Goal: Task Accomplishment & Management: Manage account settings

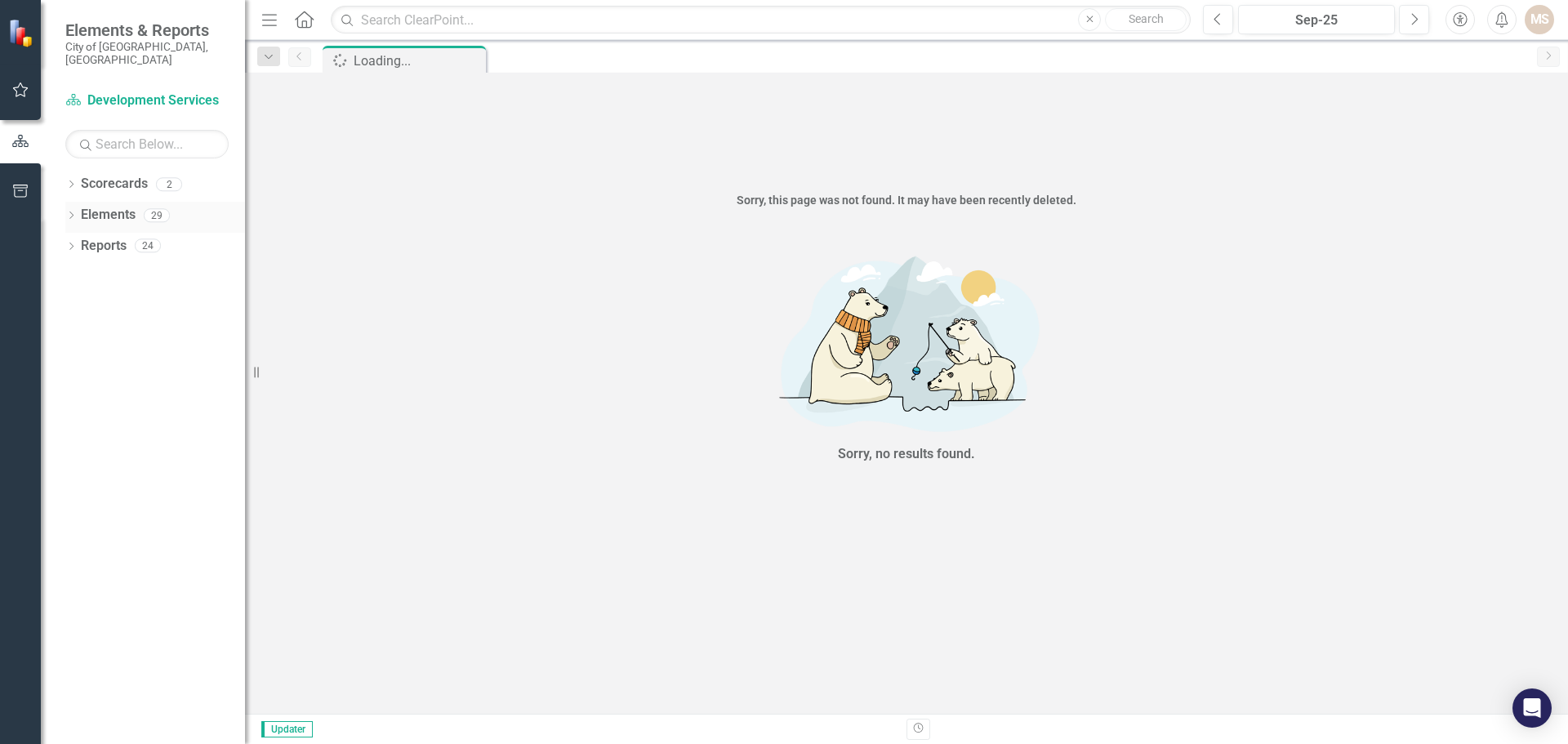
click at [71, 212] on icon "Dropdown" at bounding box center [71, 216] width 12 height 9
click at [79, 303] on div "Dropdown" at bounding box center [79, 310] width 12 height 13
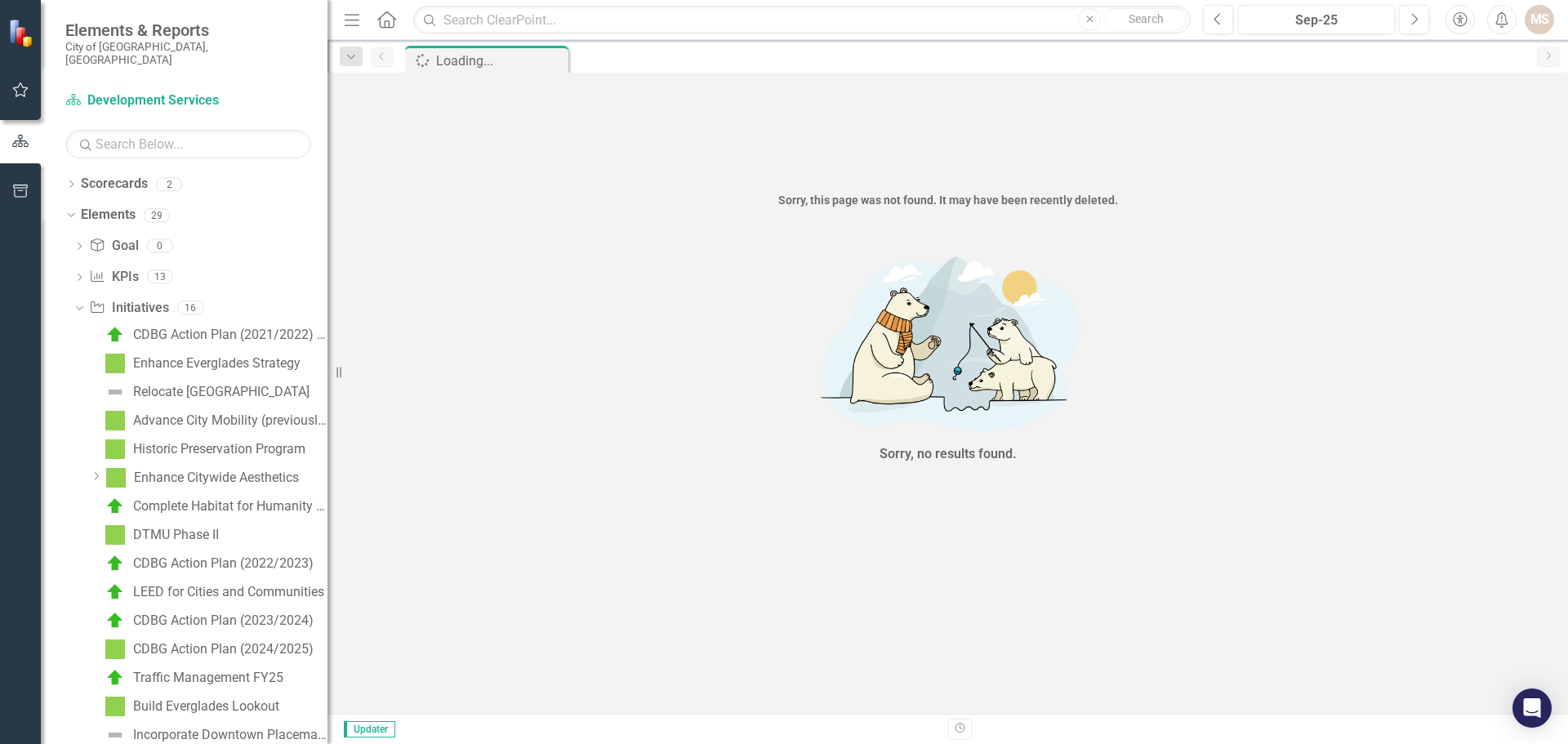
drag, startPoint x: 246, startPoint y: 594, endPoint x: 328, endPoint y: 604, distance: 82.6
click at [328, 604] on div "Resize" at bounding box center [334, 372] width 13 height 744
click at [276, 642] on div "CDBG Action Plan (2024/2025)" at bounding box center [224, 649] width 181 height 14
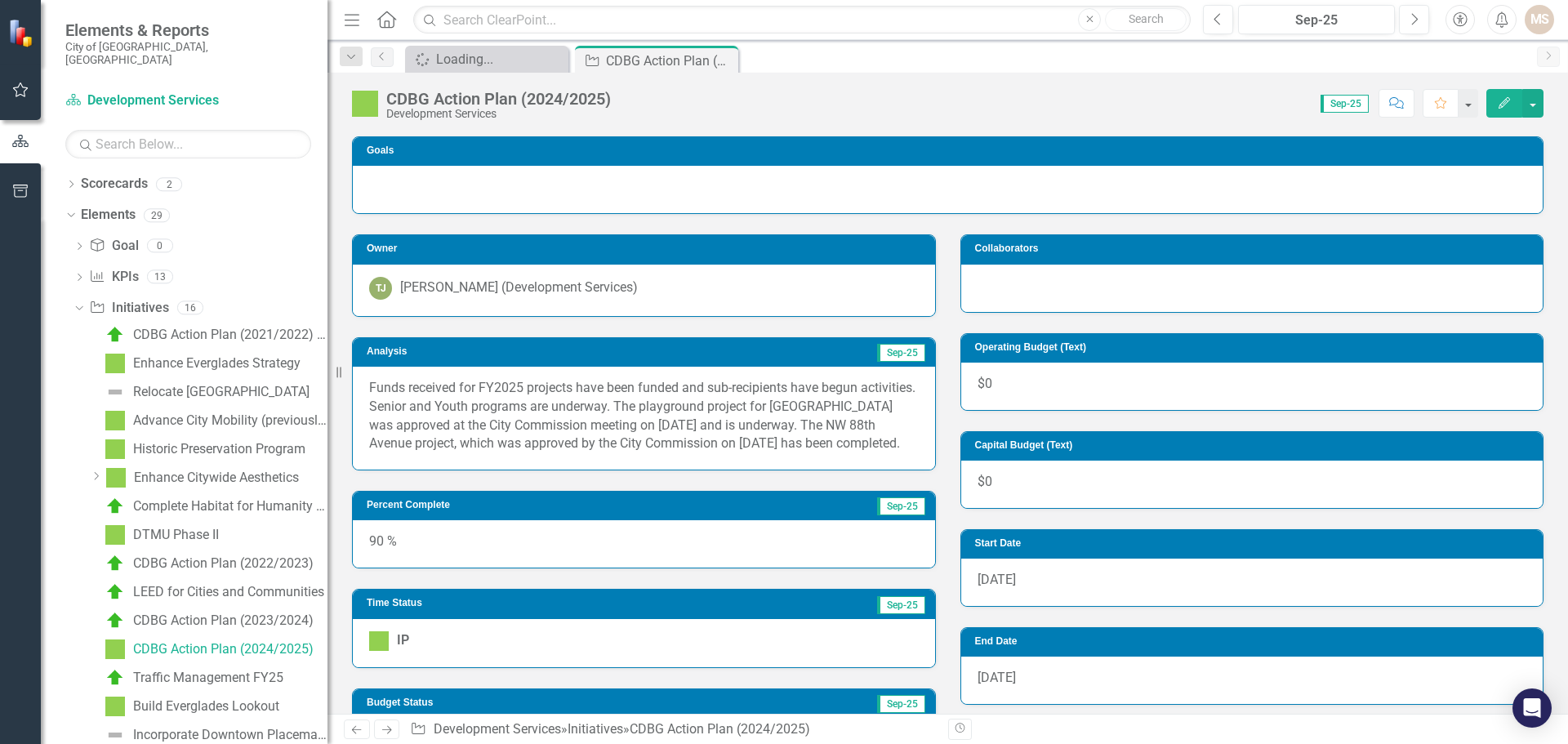
scroll to position [327, 0]
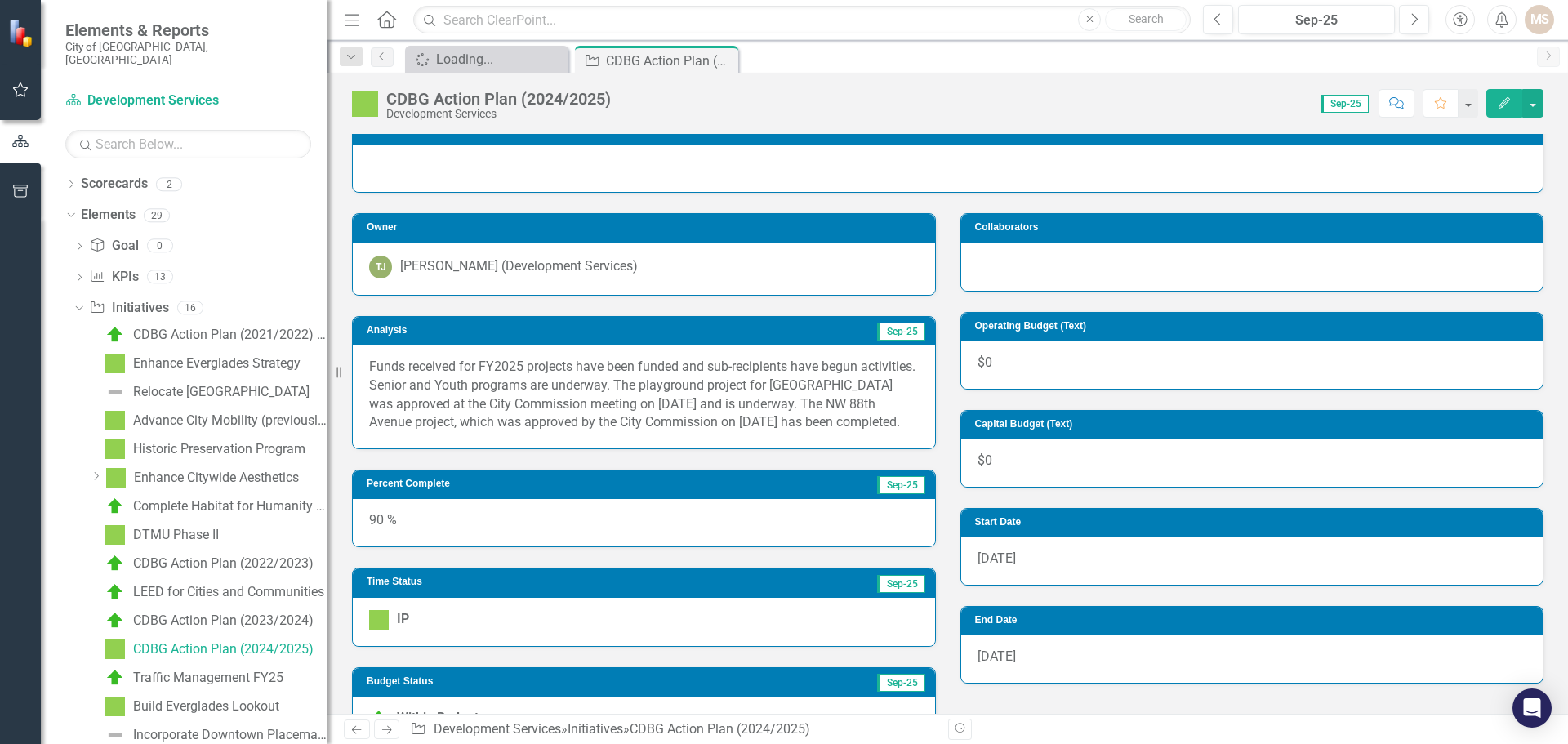
click at [558, 449] on div "Funds received for FY2025 projects have been funded and sub-recipients have beg…" at bounding box center [644, 397] width 582 height 103
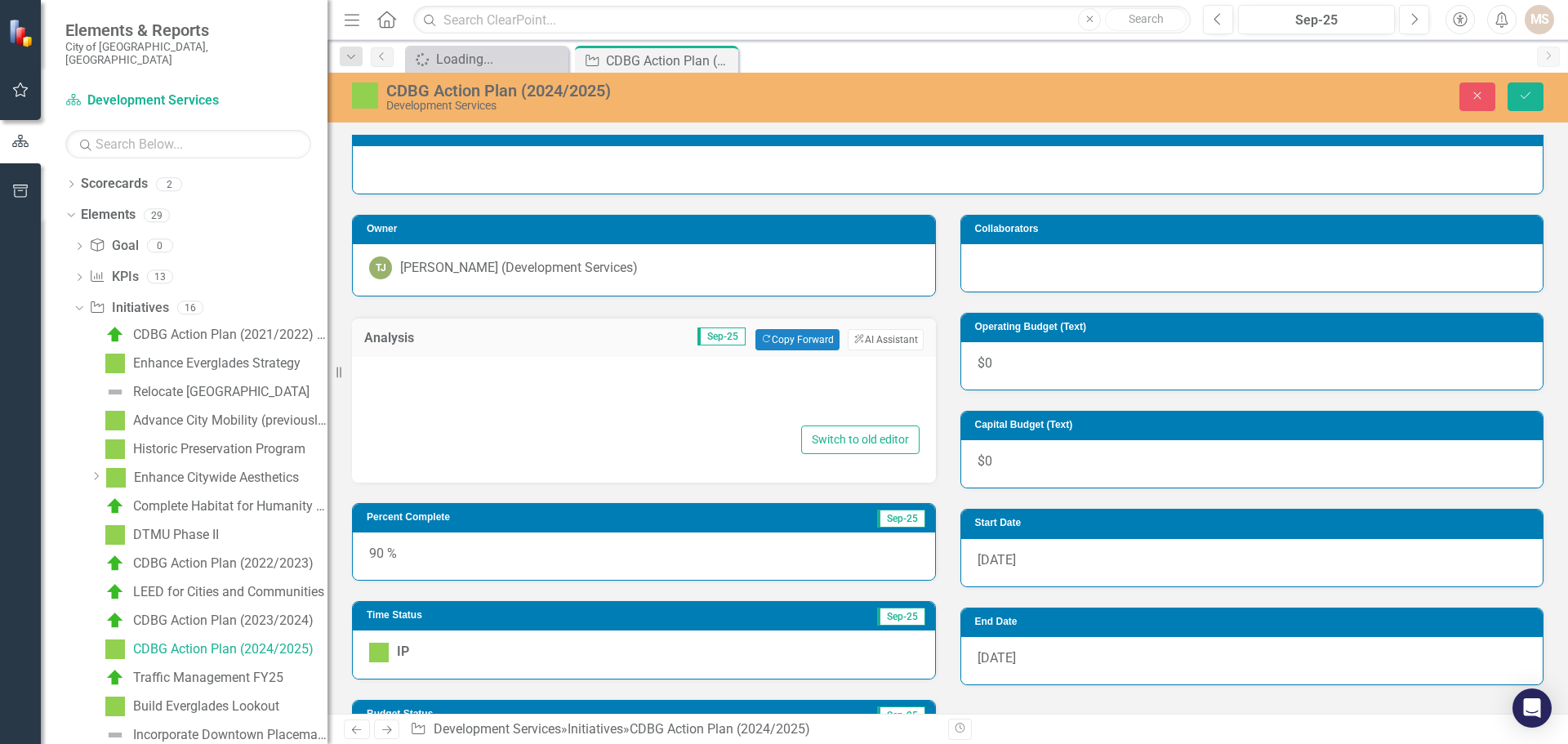
type textarea "<p>Funds received for FY2025 projects have been funded and sub-recipients have …"
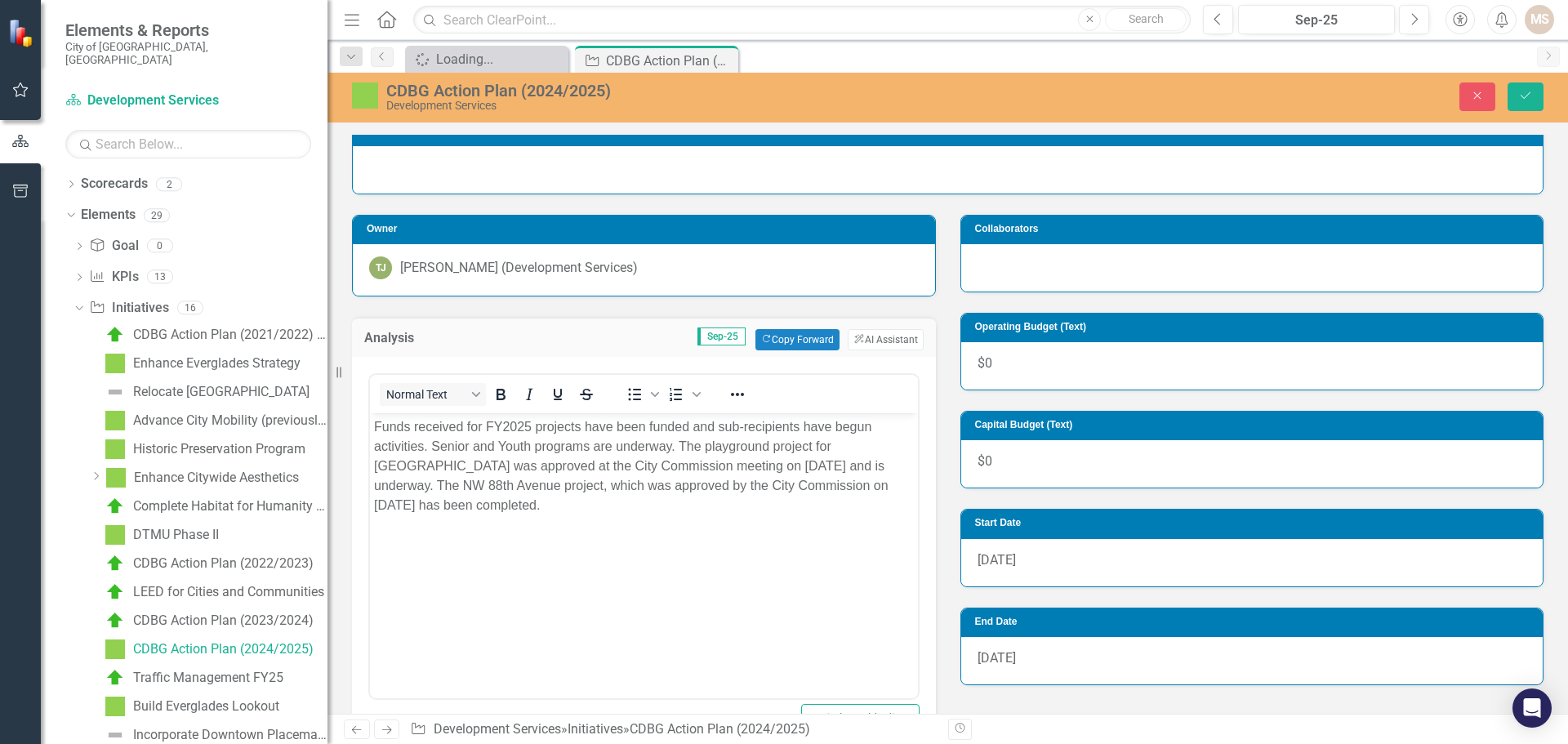
scroll to position [0, 0]
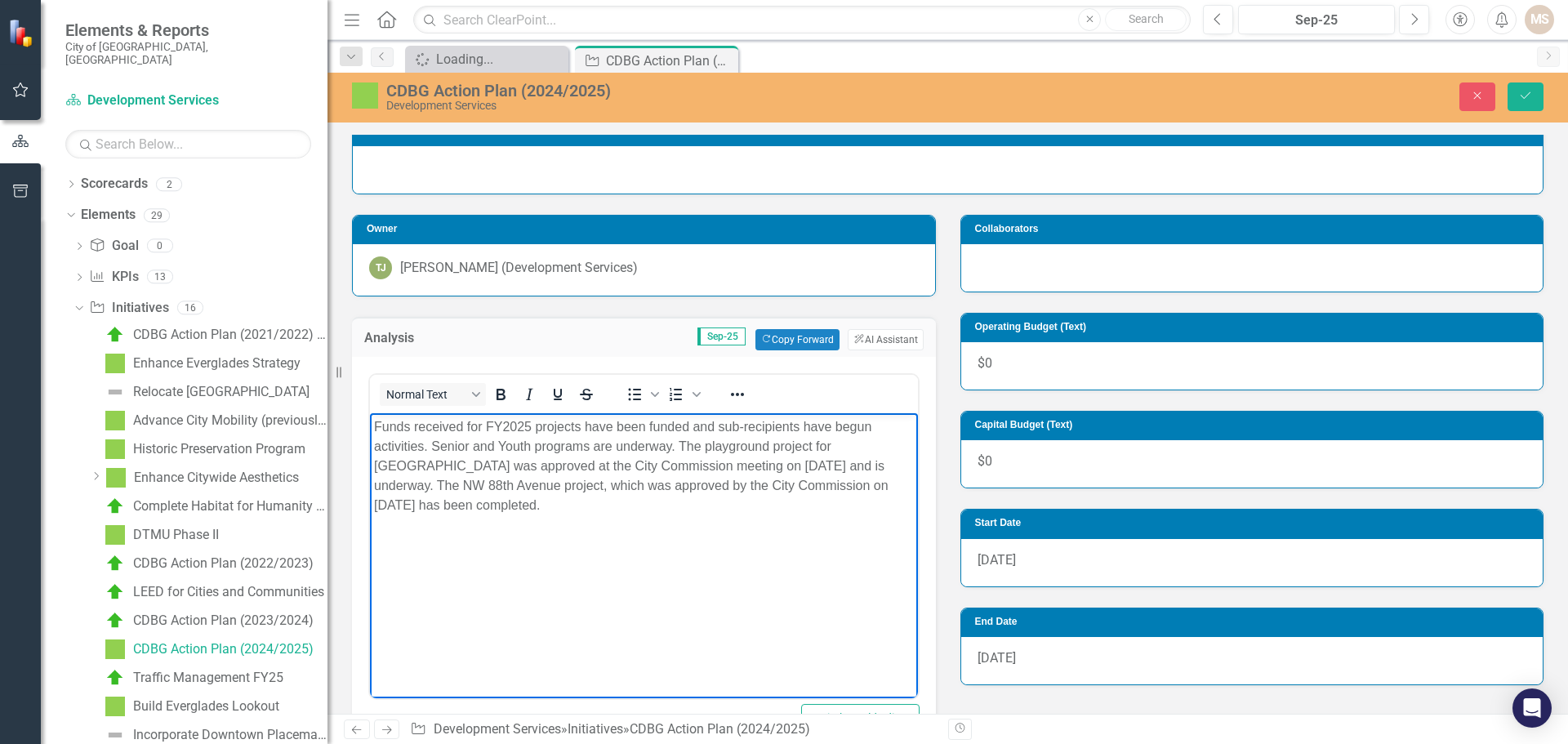
drag, startPoint x: 554, startPoint y: 508, endPoint x: 438, endPoint y: 486, distance: 118.1
click at [438, 486] on p "Funds received for FY2025 projects have been funded and sub-recipients have beg…" at bounding box center [644, 466] width 540 height 98
copy p "The NW 88th Avenue project, which was approved by the City Commission on [DATE]…"
click at [625, 562] on body "Funds received for FY2025 projects have been funded and sub-recipients have beg…" at bounding box center [644, 535] width 548 height 245
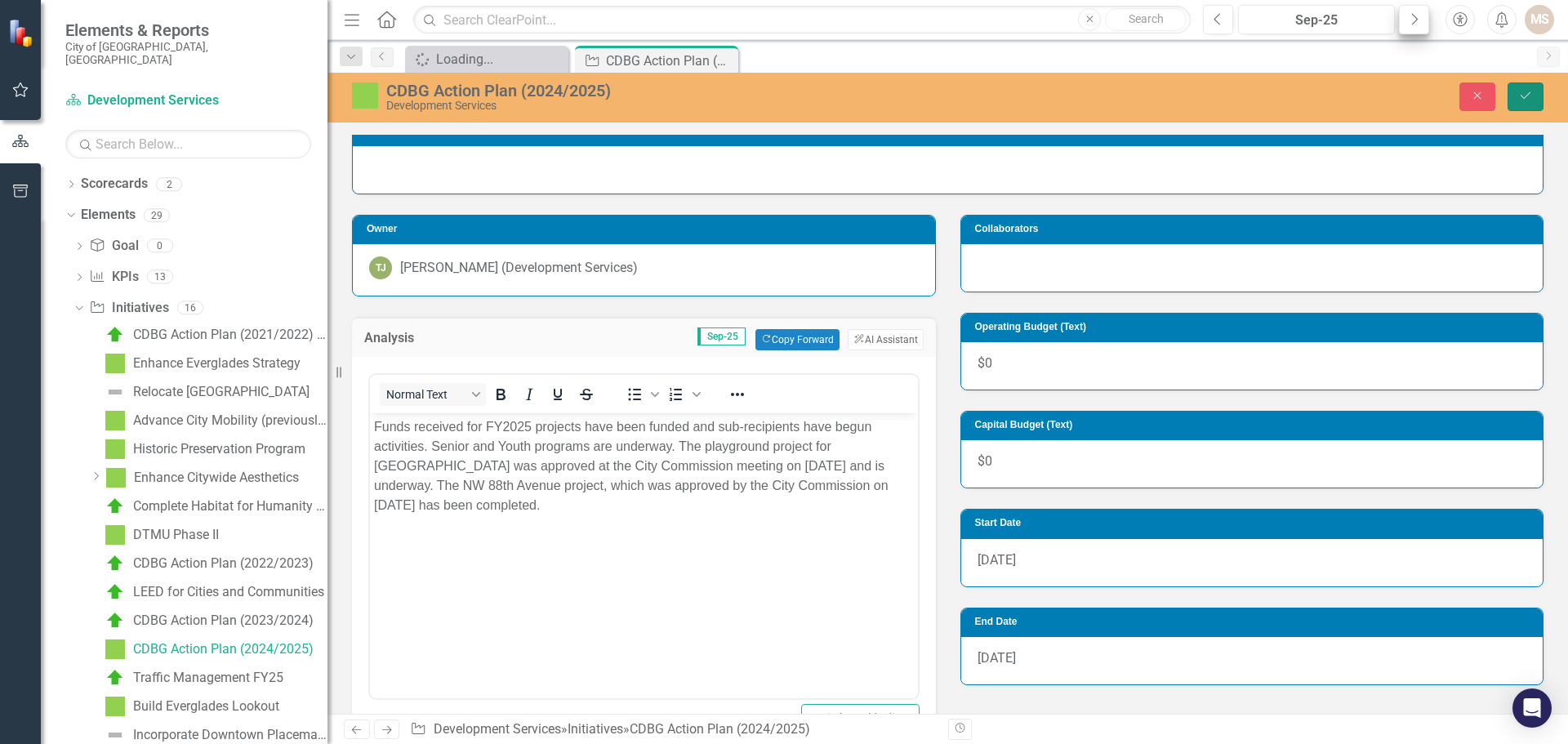
drag, startPoint x: 1531, startPoint y: 89, endPoint x: 1410, endPoint y: 6, distance: 146.7
click at [1531, 89] on icon "Save" at bounding box center [1525, 95] width 14 height 12
